Goal: Information Seeking & Learning: Find specific fact

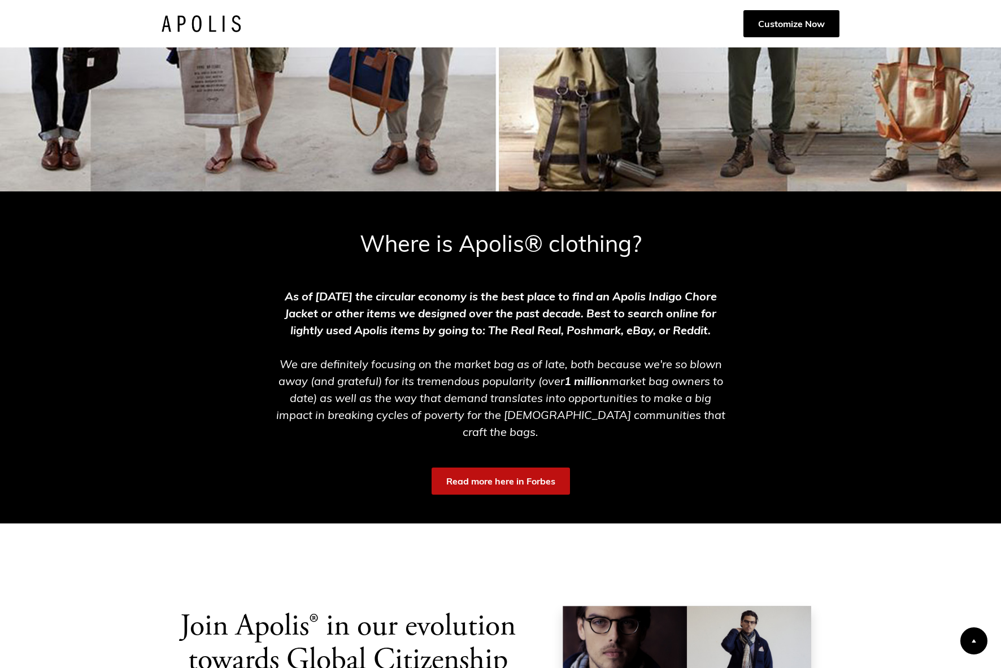
scroll to position [267, 0]
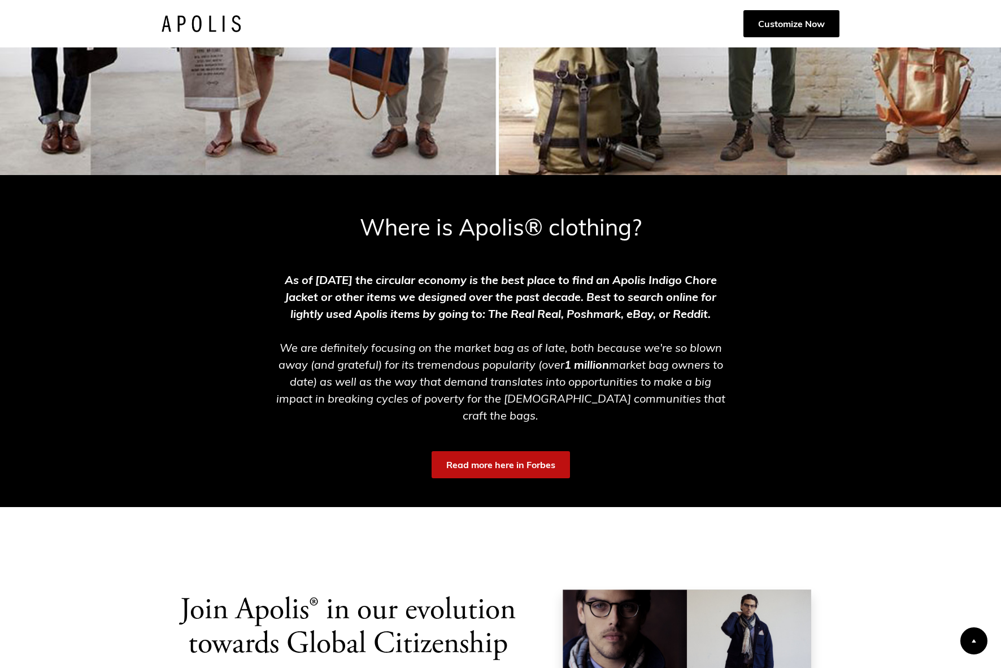
click at [479, 279] on strong "As of [DATE] the circular economy is the best place to find an Apolis Indigo Ch…" at bounding box center [501, 297] width 432 height 48
click at [500, 293] on strong "As of [DATE] the circular economy is the best place to find an Apolis Indigo Ch…" at bounding box center [501, 297] width 432 height 48
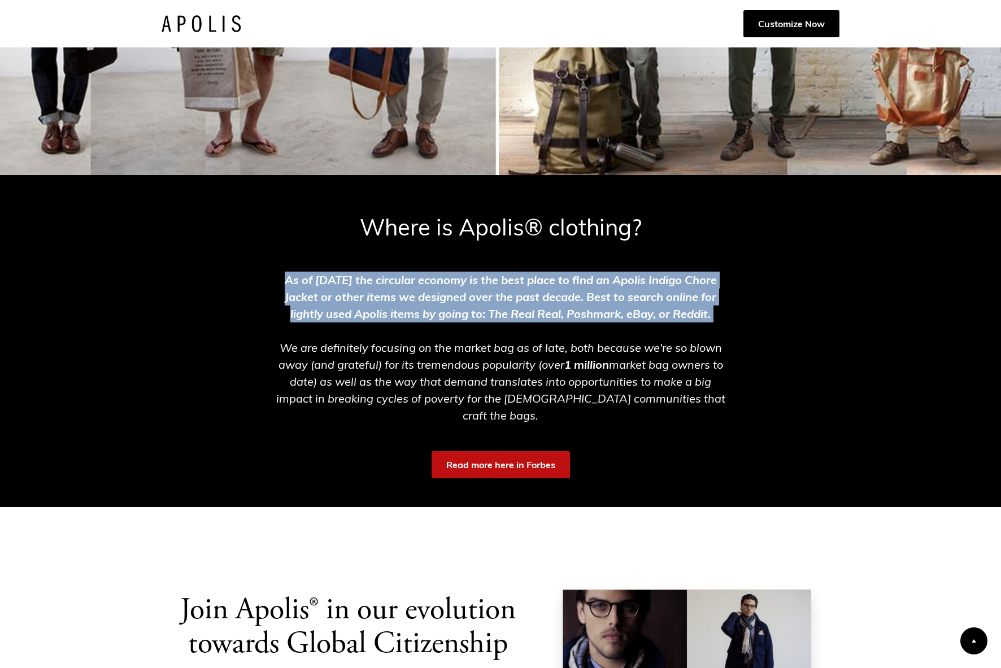
click at [500, 293] on strong "As of [DATE] the circular economy is the best place to find an Apolis Indigo Ch…" at bounding box center [501, 297] width 432 height 48
click at [500, 286] on strong "As of [DATE] the circular economy is the best place to find an Apolis Indigo Ch…" at bounding box center [501, 297] width 432 height 48
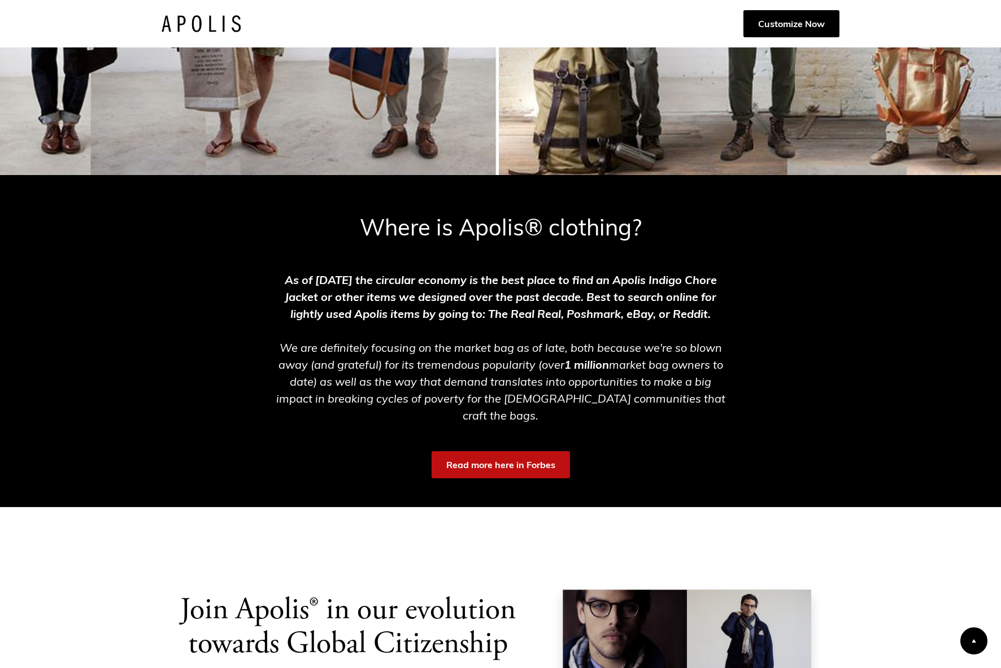
drag, startPoint x: 378, startPoint y: 289, endPoint x: 395, endPoint y: 289, distance: 16.4
click at [395, 288] on div "As of [DATE] the circular economy is the best place to find an Apolis Indigo Ch…" at bounding box center [500, 342] width 474 height 164
click at [390, 281] on strong "As of [DATE] the circular economy is the best place to find an Apolis Indigo Ch…" at bounding box center [501, 297] width 432 height 48
drag, startPoint x: 390, startPoint y: 281, endPoint x: 426, endPoint y: 284, distance: 36.3
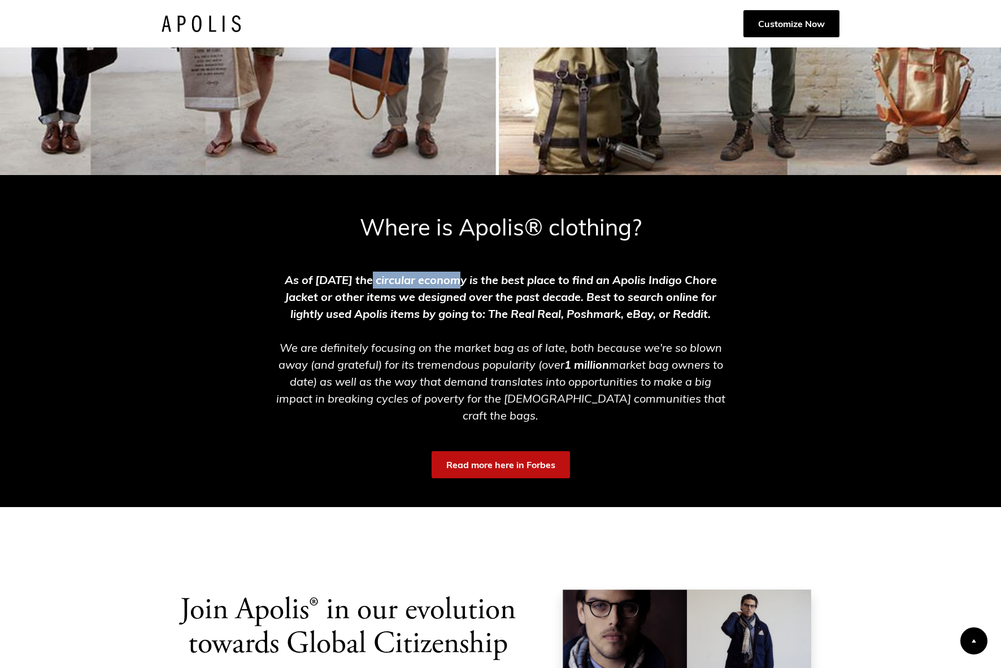
click at [426, 284] on strong "As of [DATE] the circular economy is the best place to find an Apolis Indigo Ch…" at bounding box center [501, 297] width 432 height 48
copy strong "circular economy"
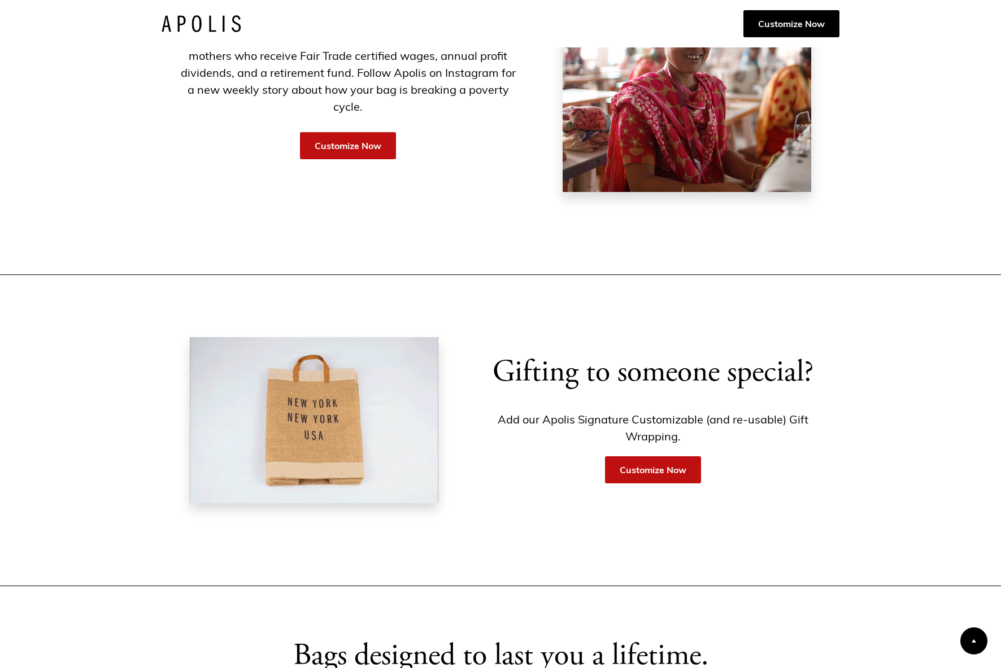
scroll to position [1824, 0]
